Goal: Navigation & Orientation: Find specific page/section

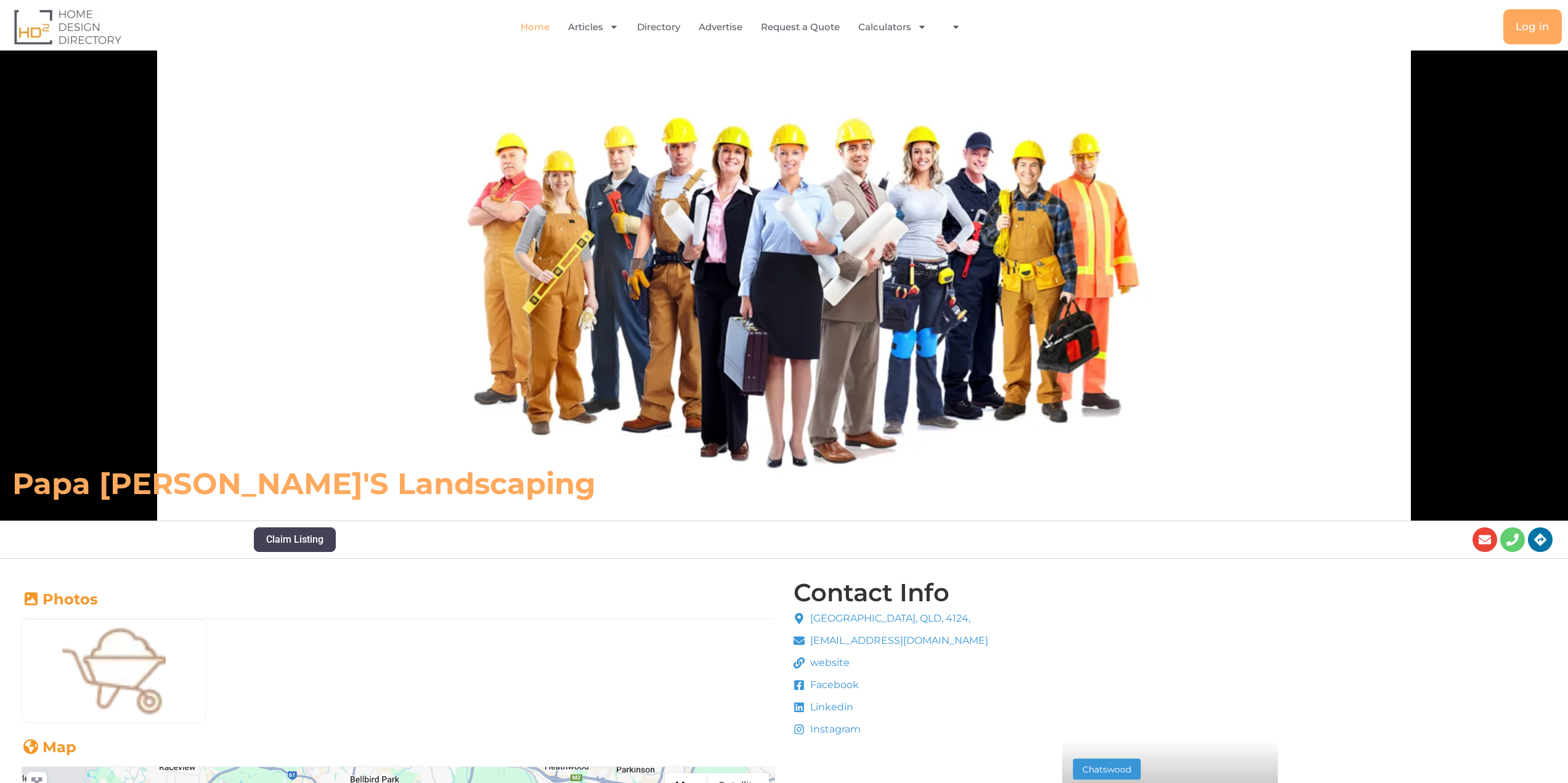
click at [541, 29] on link "Home" at bounding box center [535, 27] width 29 height 29
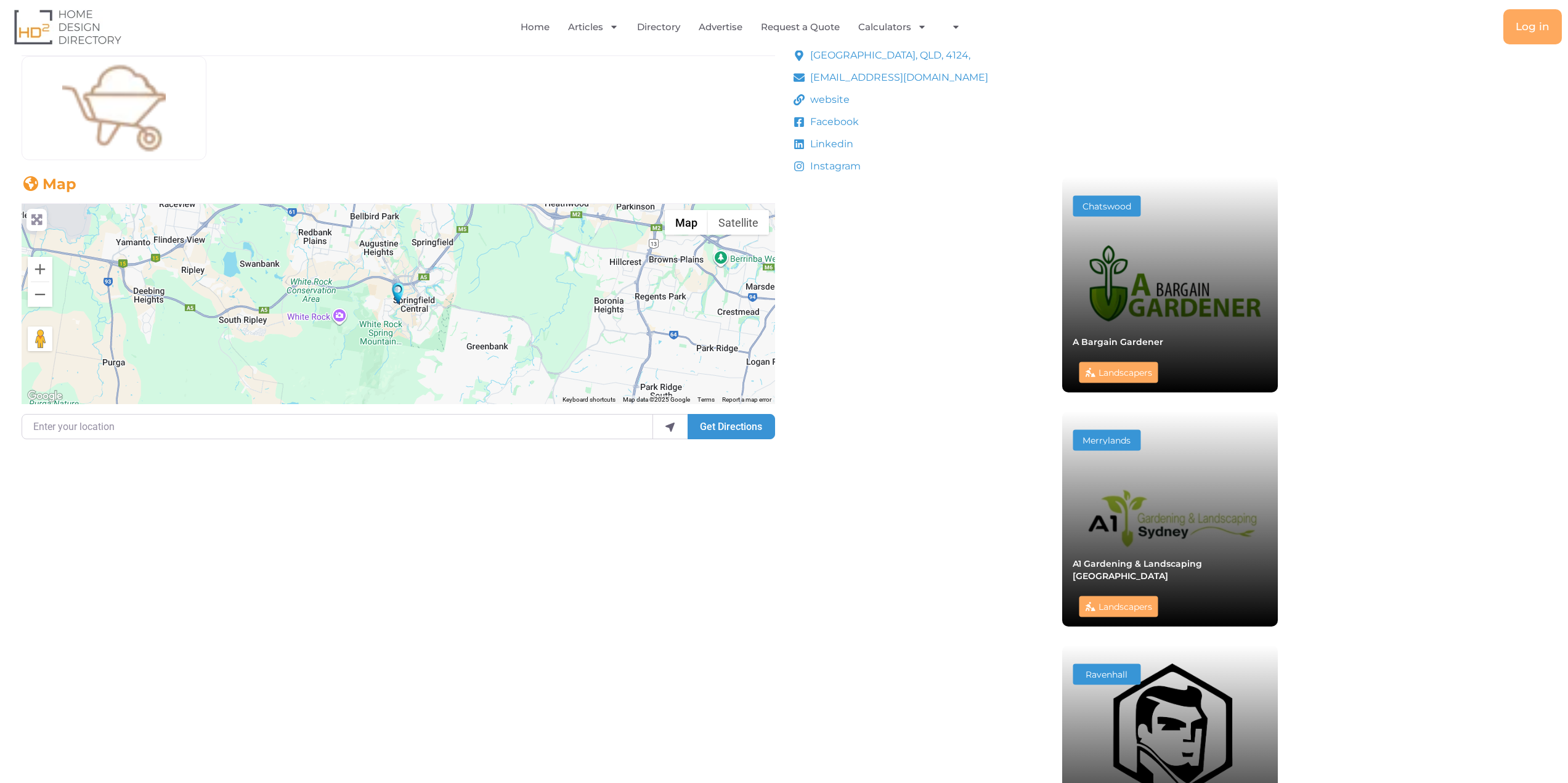
scroll to position [247, 0]
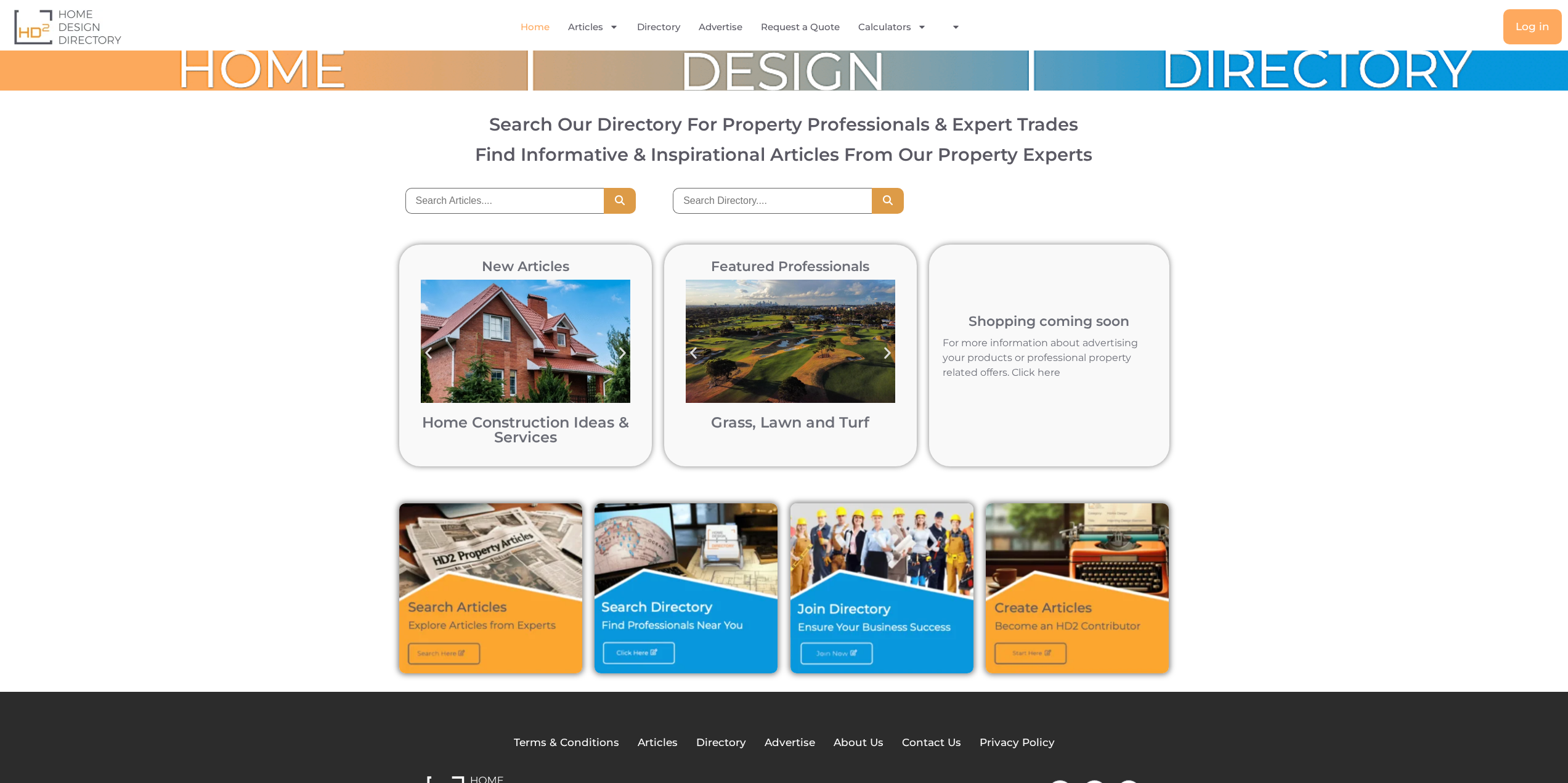
click at [558, 363] on img "1 / 12" at bounding box center [525, 341] width 209 height 123
